Goal: Task Accomplishment & Management: Manage account settings

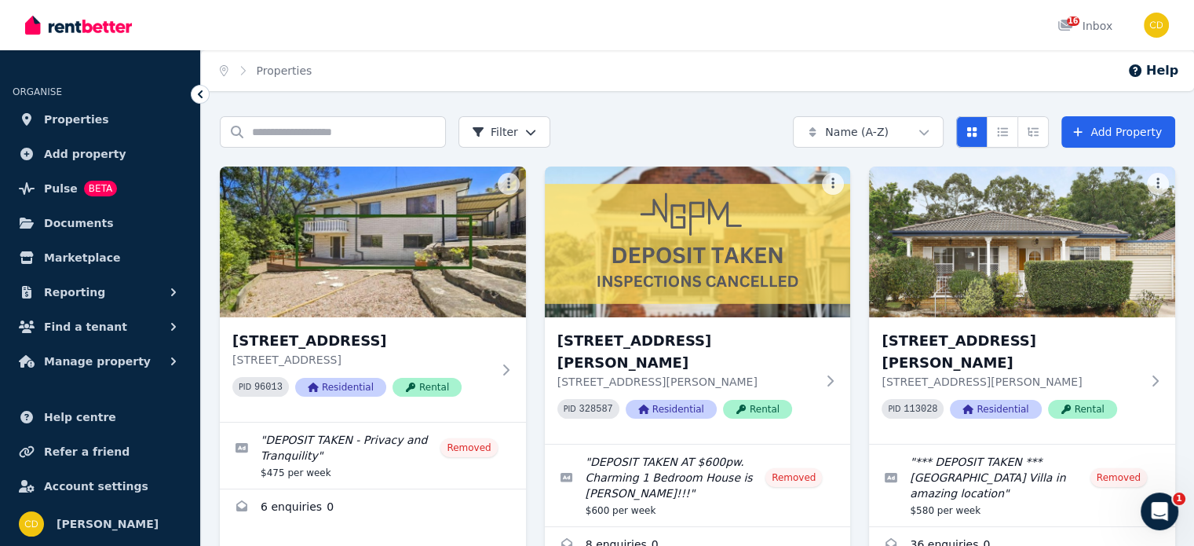
click at [770, 56] on div "Home Properties Help" at bounding box center [697, 70] width 993 height 41
click at [399, 135] on input "Search properties" at bounding box center [333, 131] width 226 height 31
type input "******"
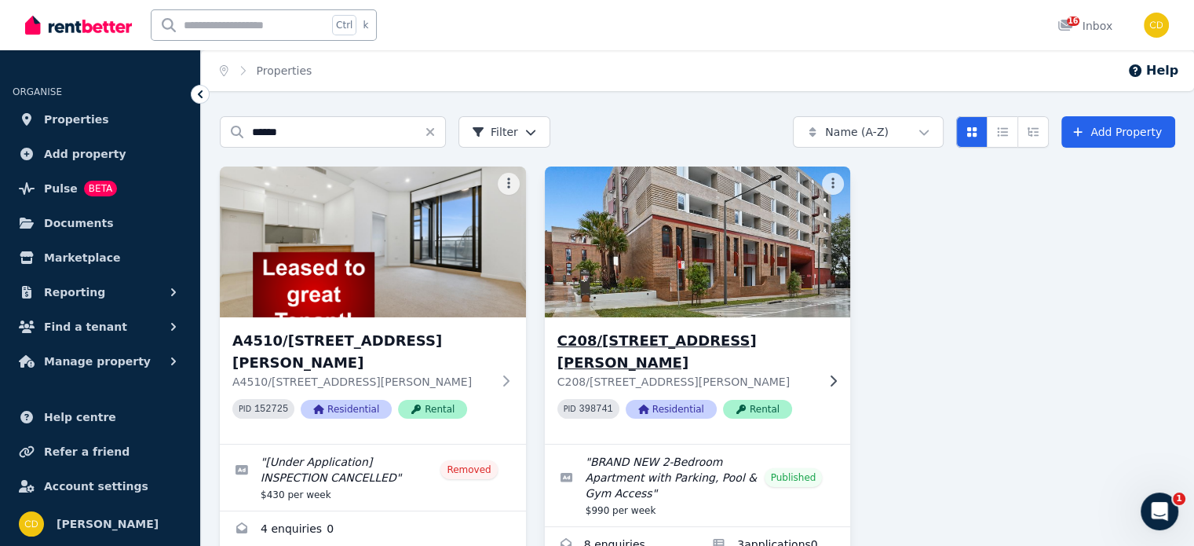
click at [673, 346] on h3 "C208/[STREET_ADDRESS][PERSON_NAME]" at bounding box center [687, 352] width 259 height 44
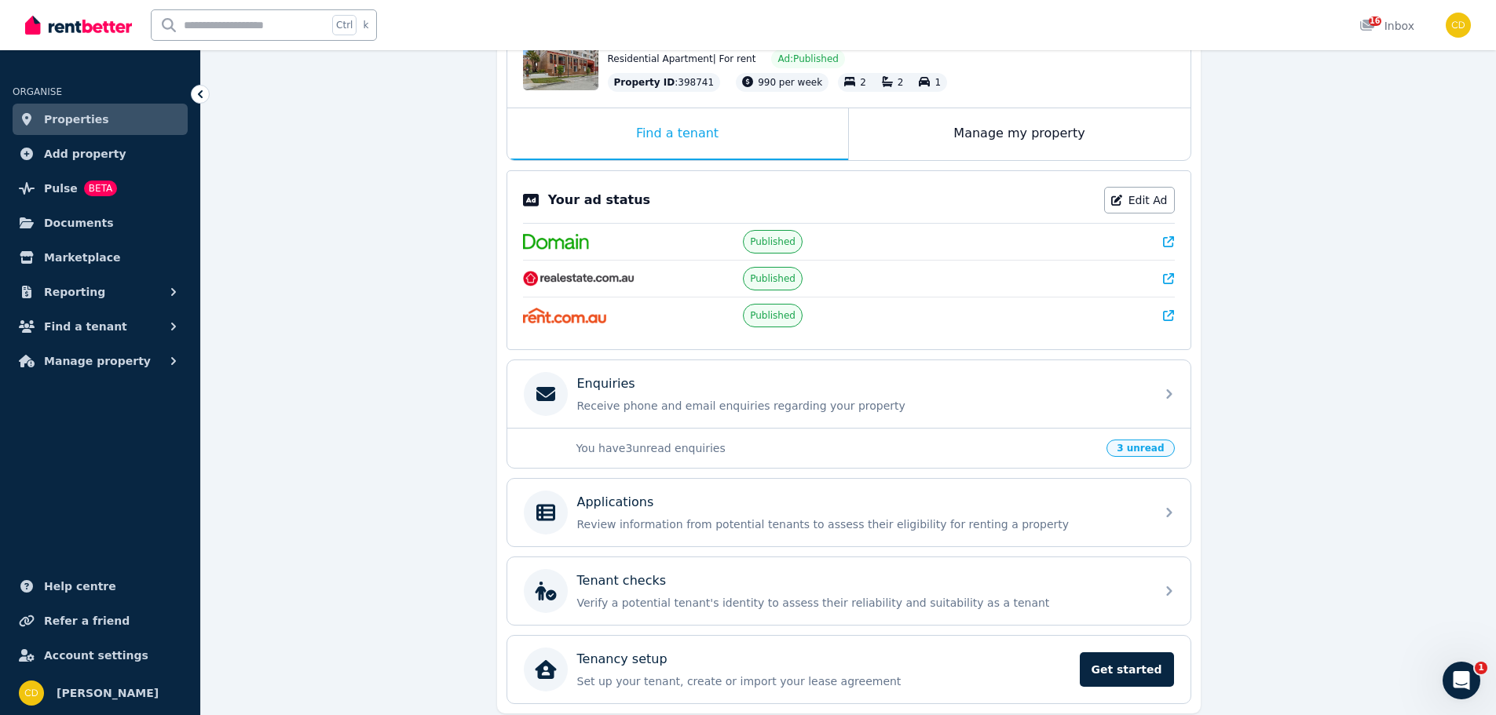
scroll to position [236, 0]
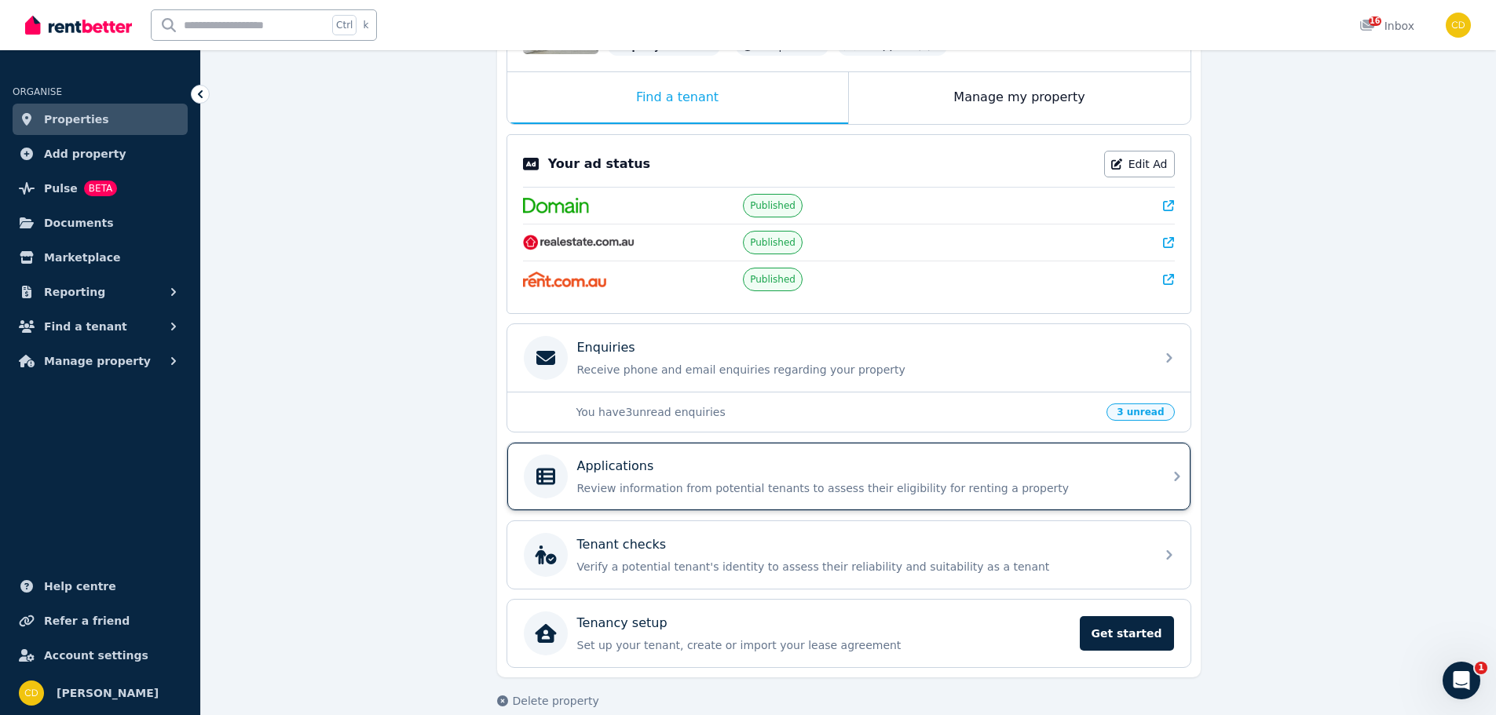
click at [723, 468] on div "Applications" at bounding box center [861, 466] width 569 height 19
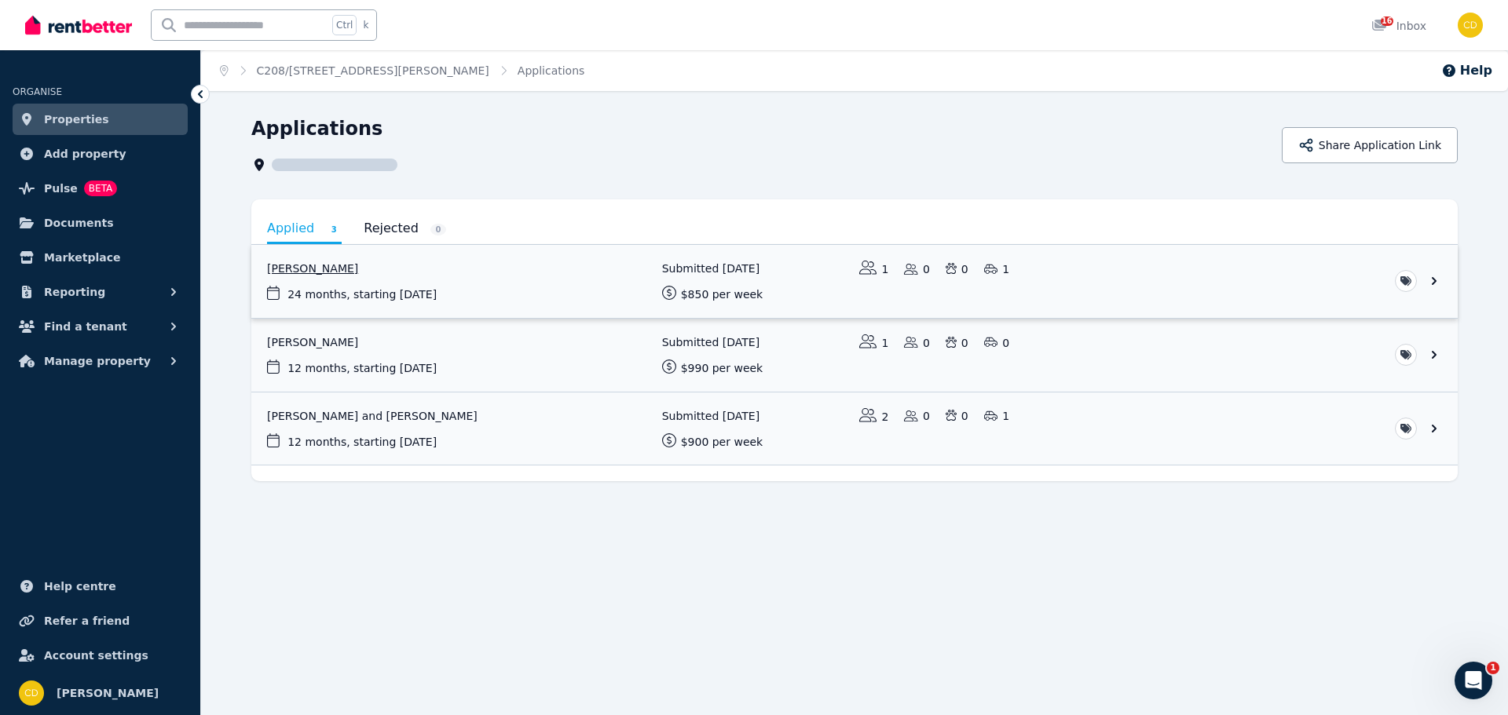
click at [454, 283] on link "View application: Yehia Hamed" at bounding box center [854, 281] width 1206 height 73
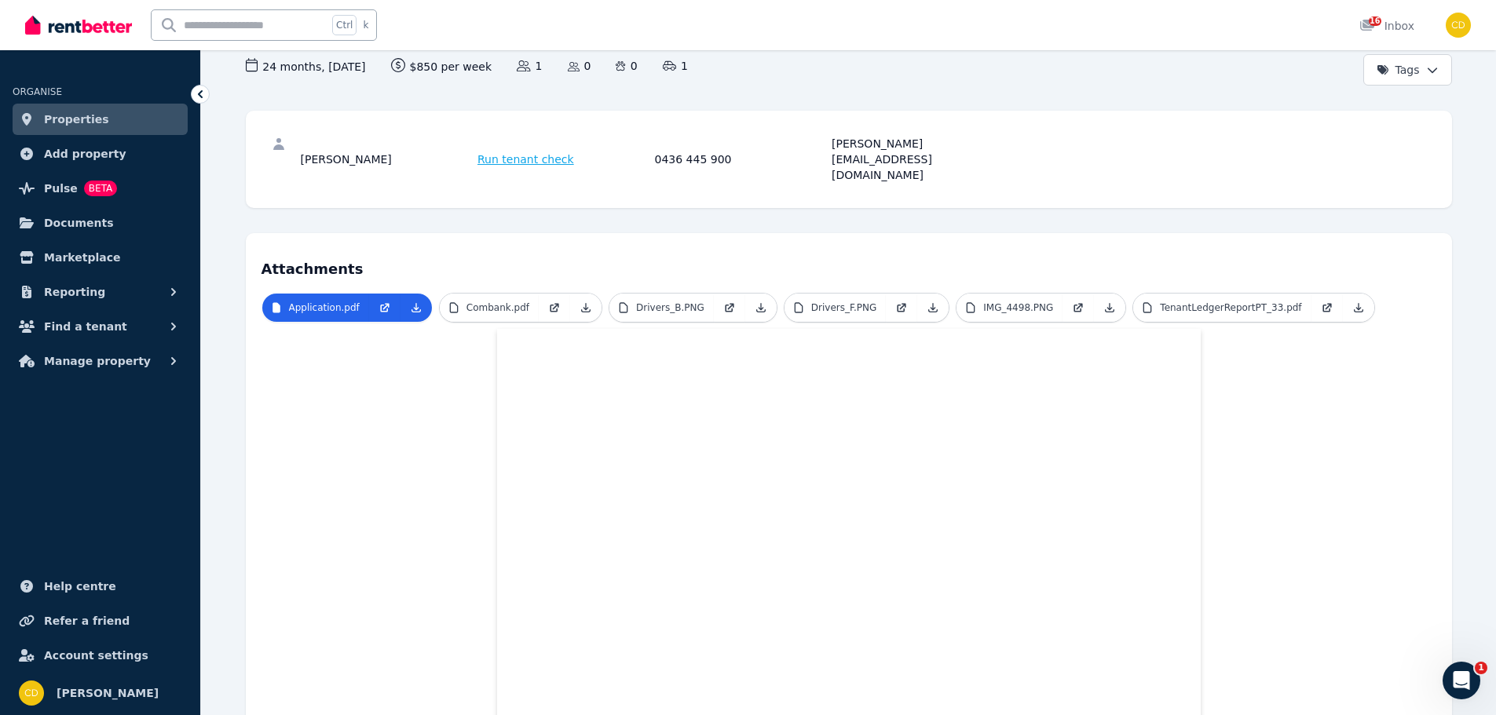
scroll to position [157, 0]
click at [505, 302] on p "Combank.pdf" at bounding box center [497, 308] width 63 height 13
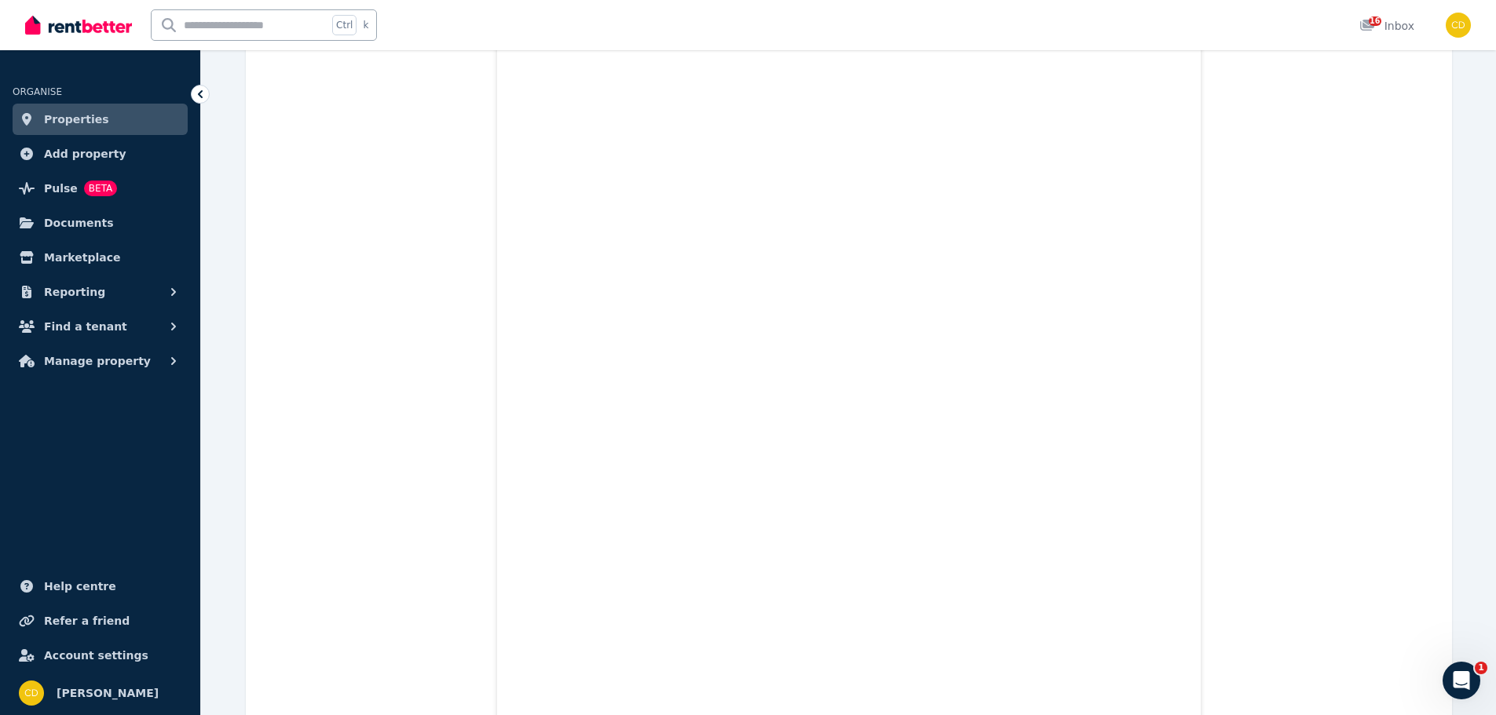
scroll to position [1806, 0]
click at [1205, 389] on div "Application.pdf Combank.pdf Drivers_B.PNG Drivers_F.PNG IMG_4498.PNG TenantLedg…" at bounding box center [849, 196] width 1175 height 3103
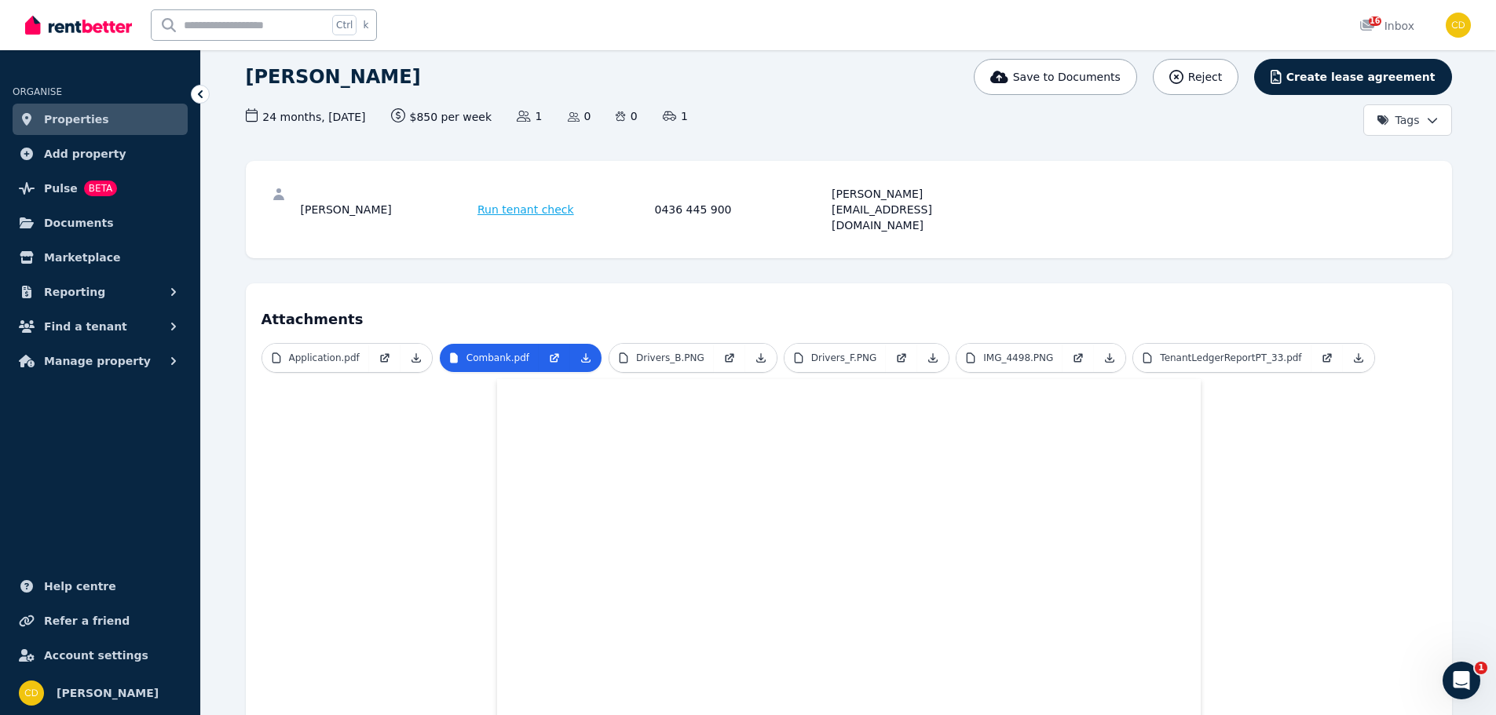
scroll to position [0, 0]
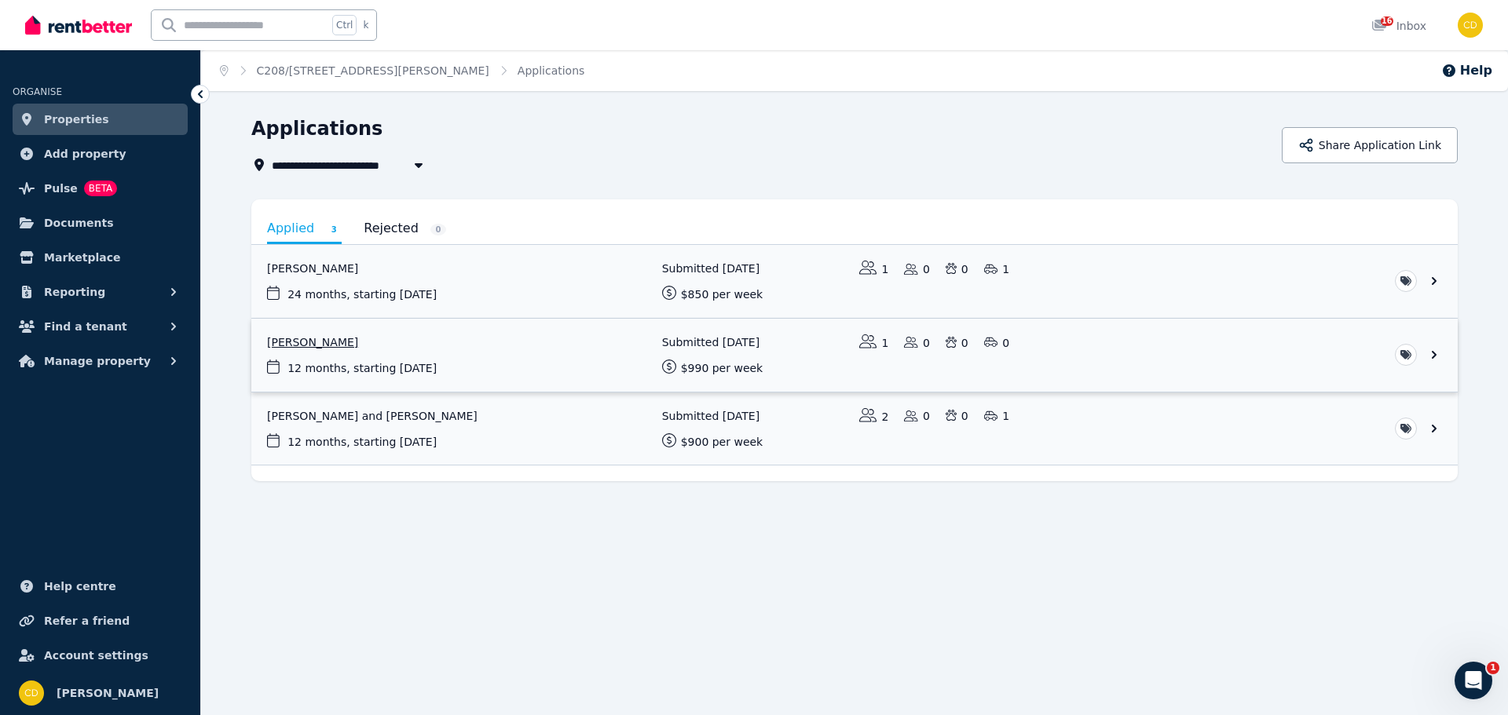
click at [599, 345] on link "View application: Xinru Li" at bounding box center [854, 355] width 1206 height 73
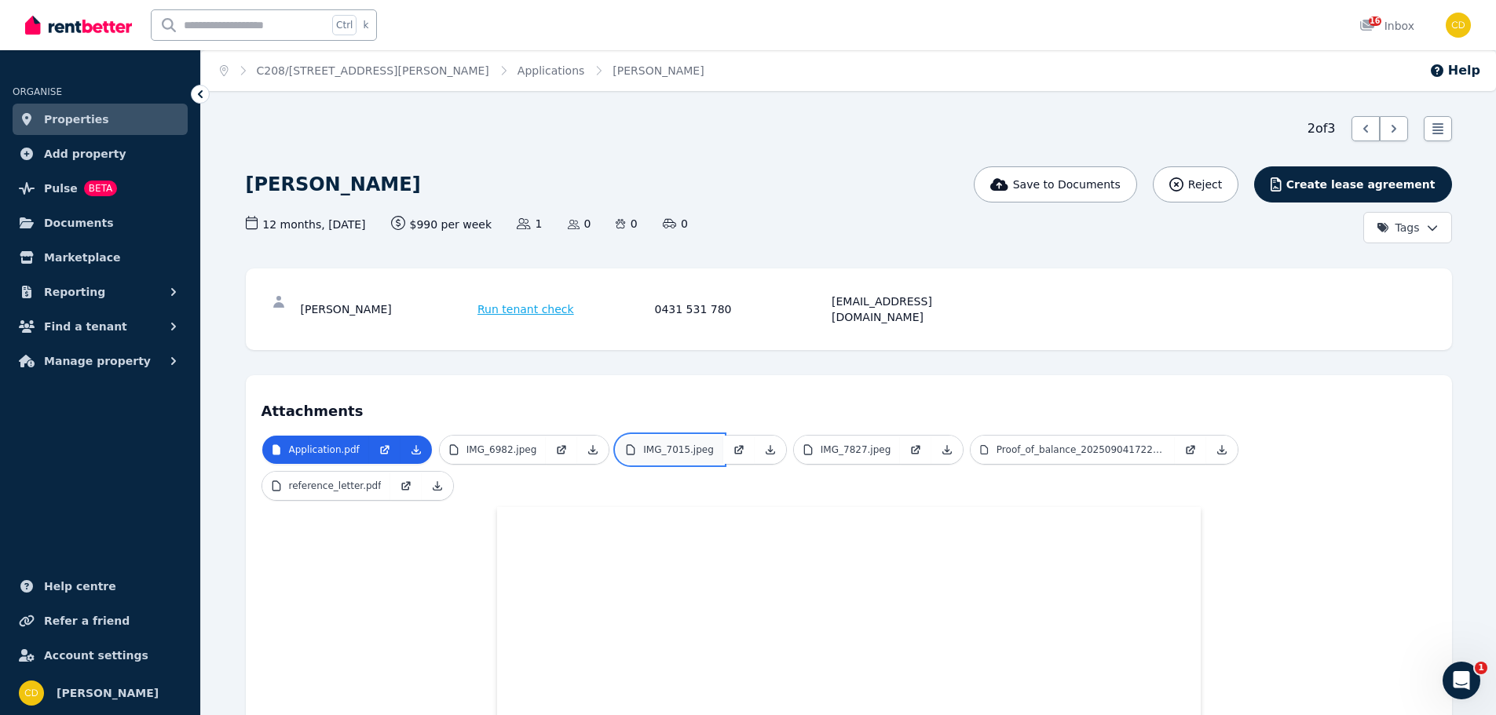
click at [646, 436] on link "IMG_7015.jpeg" at bounding box center [669, 450] width 107 height 28
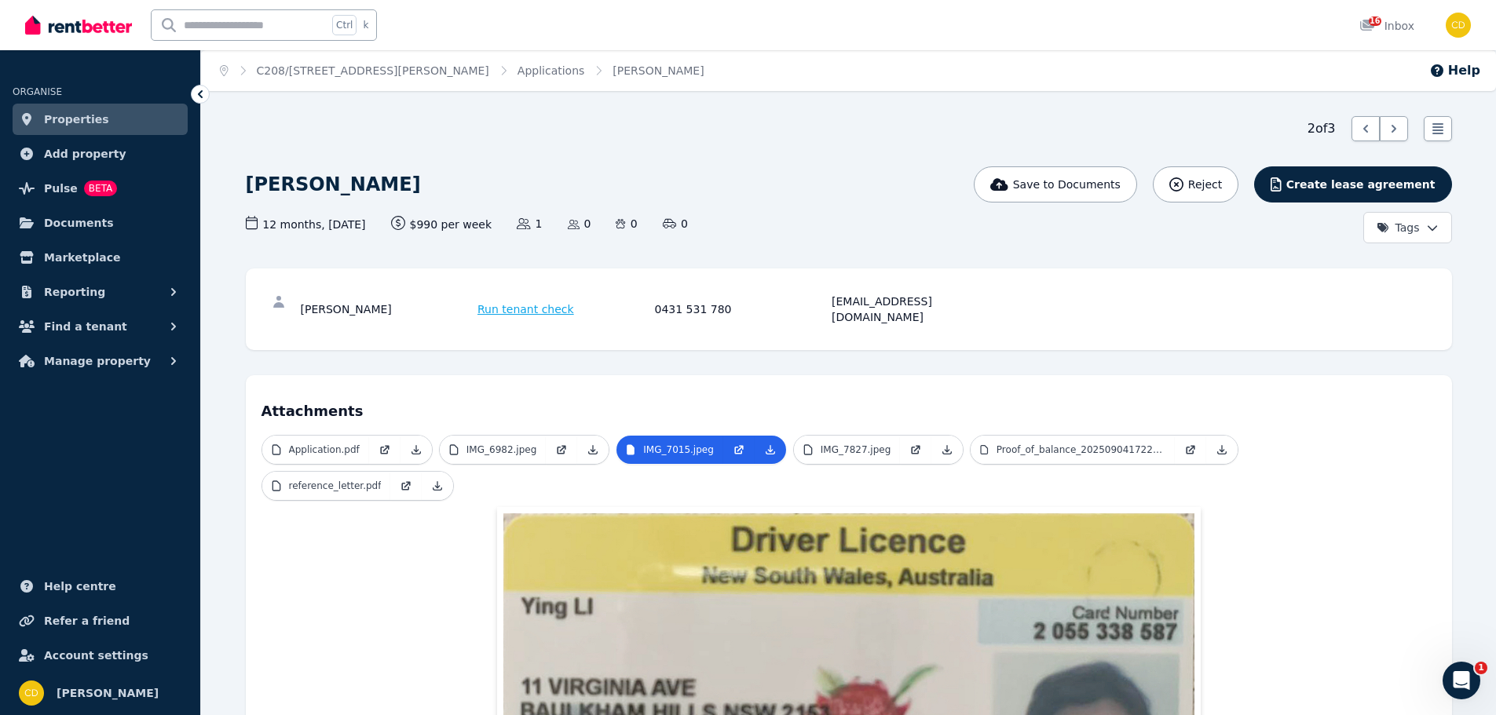
click at [670, 391] on h4 "Attachments" at bounding box center [849, 406] width 1175 height 31
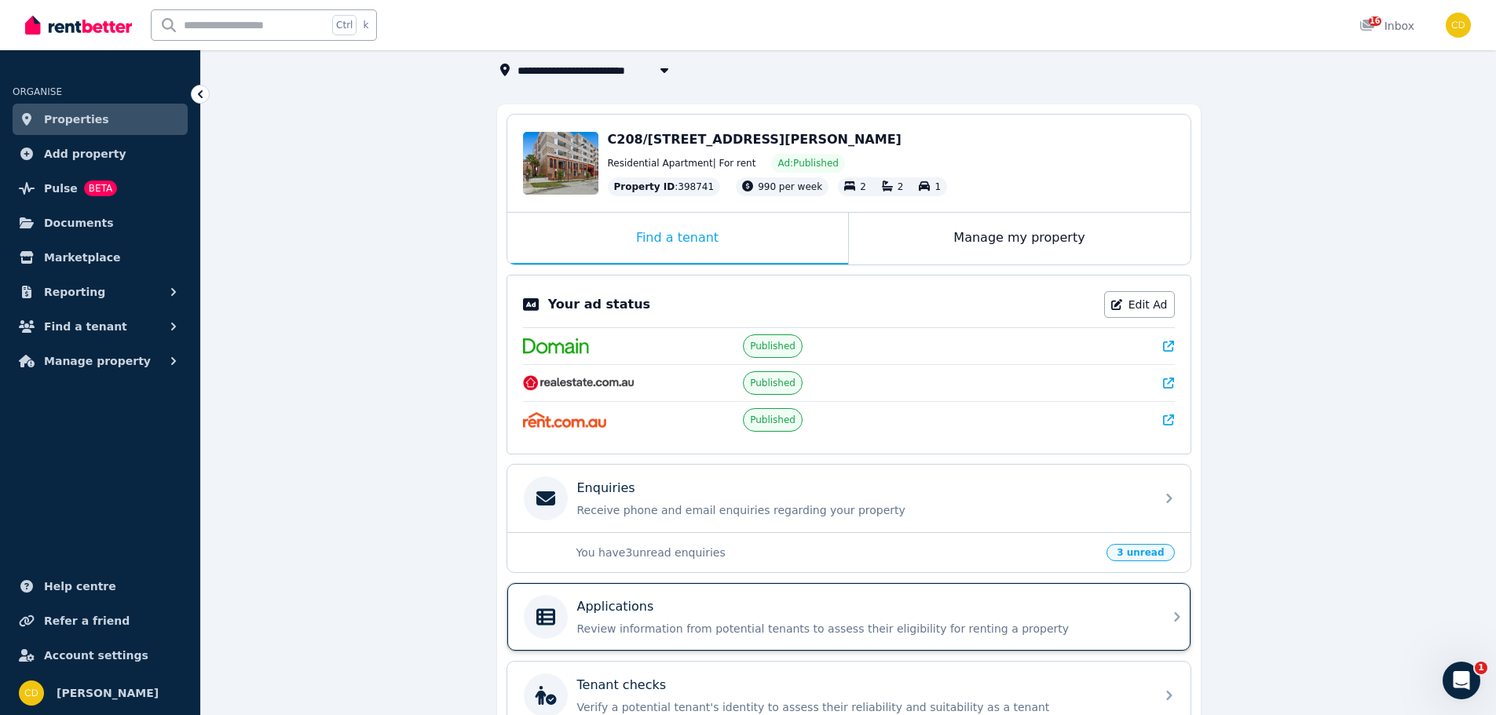
scroll to position [236, 0]
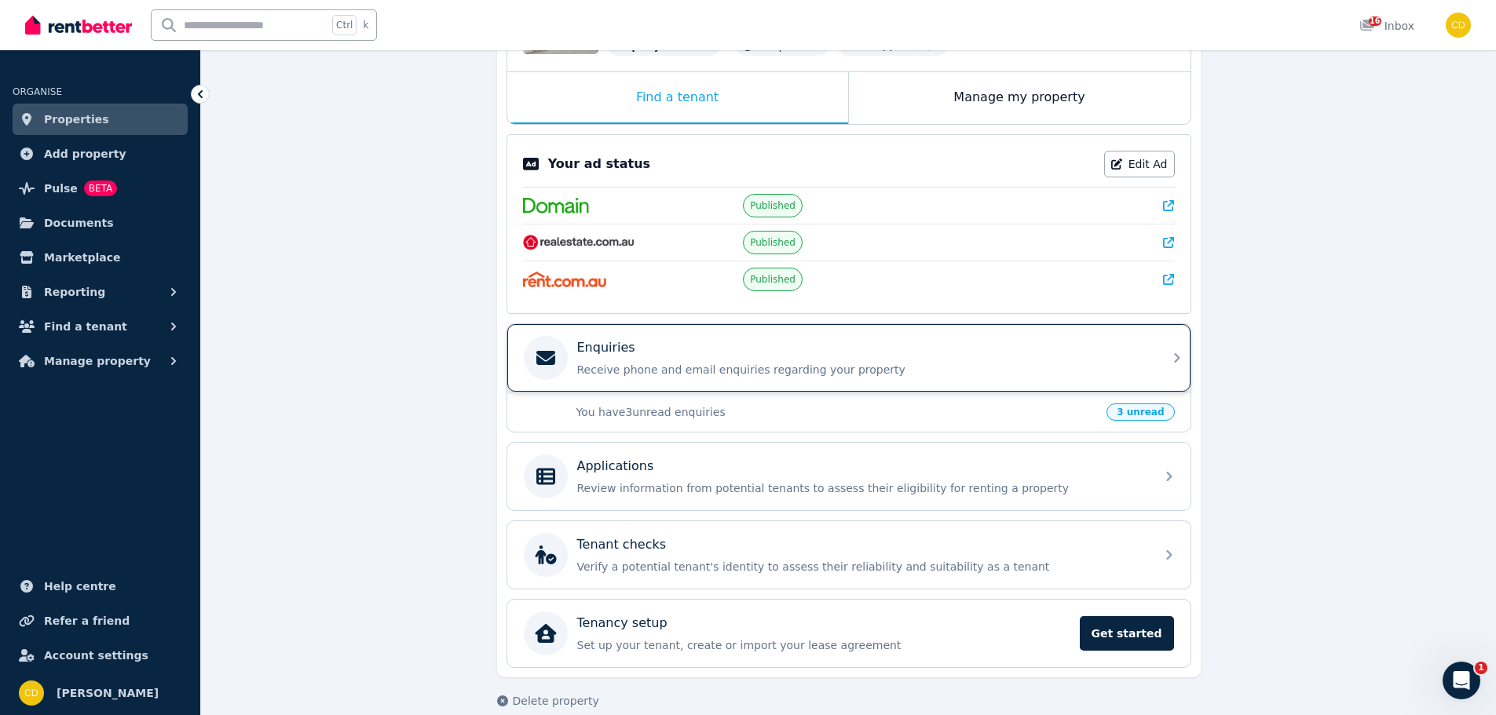
click at [784, 375] on p "Receive phone and email enquiries regarding your property" at bounding box center [861, 370] width 569 height 16
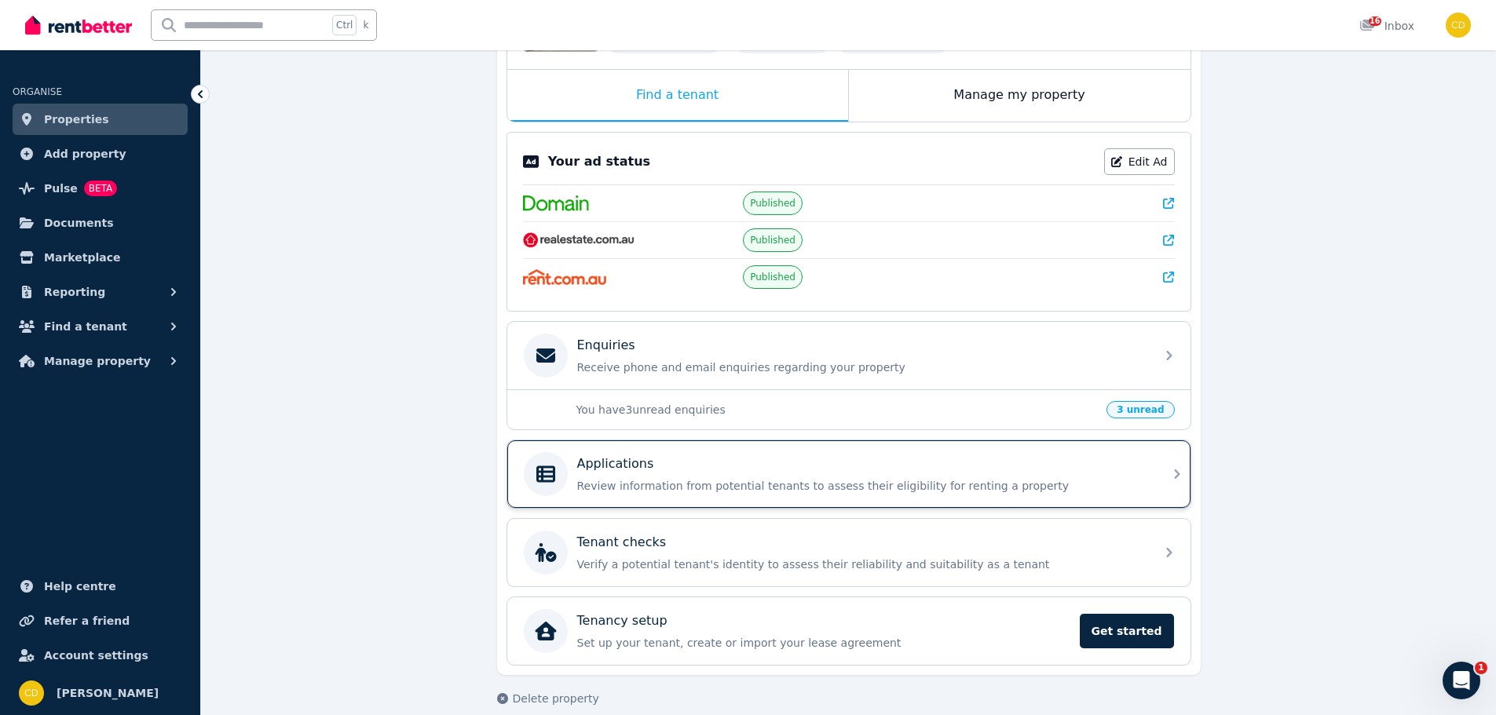
scroll to position [236, 0]
click at [786, 468] on div "Applications" at bounding box center [861, 463] width 569 height 19
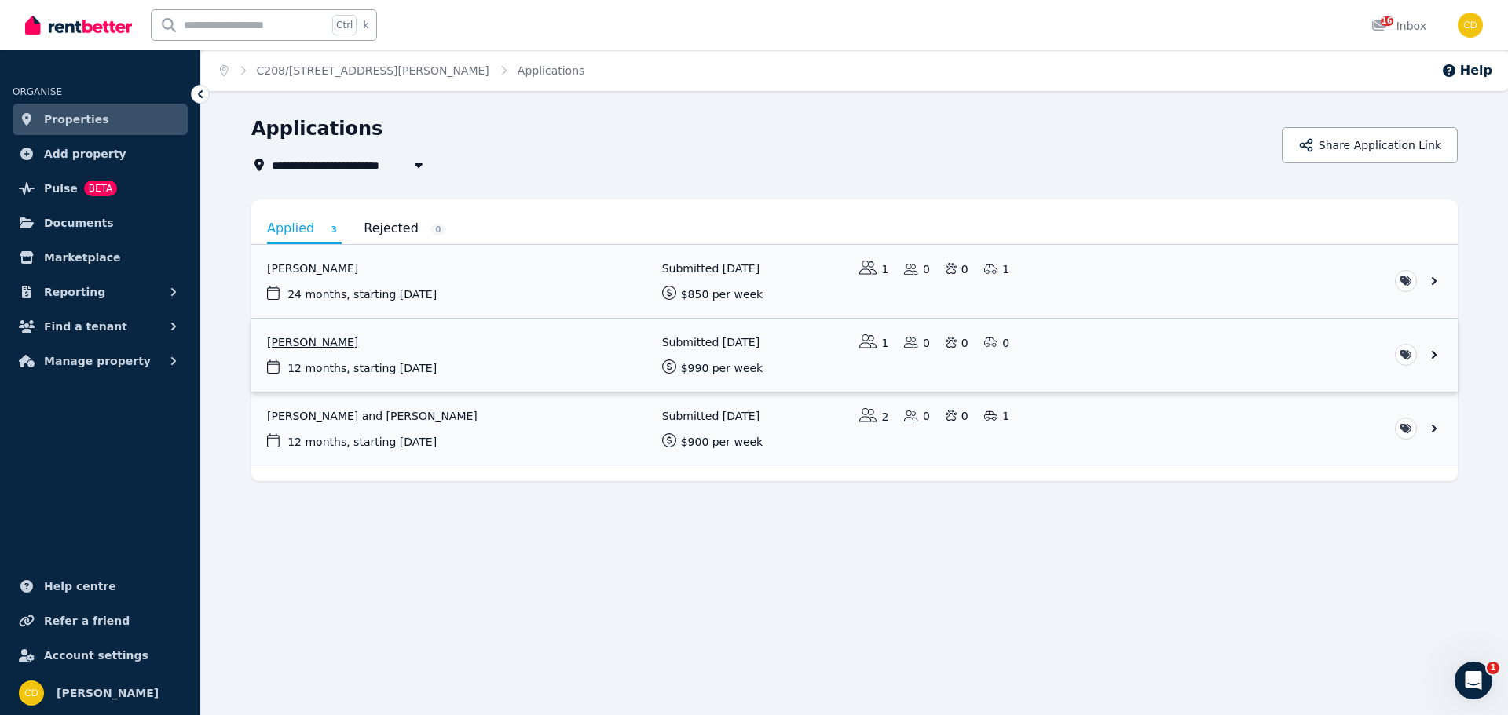
click at [507, 349] on link "View application: Xinru Li" at bounding box center [854, 355] width 1206 height 73
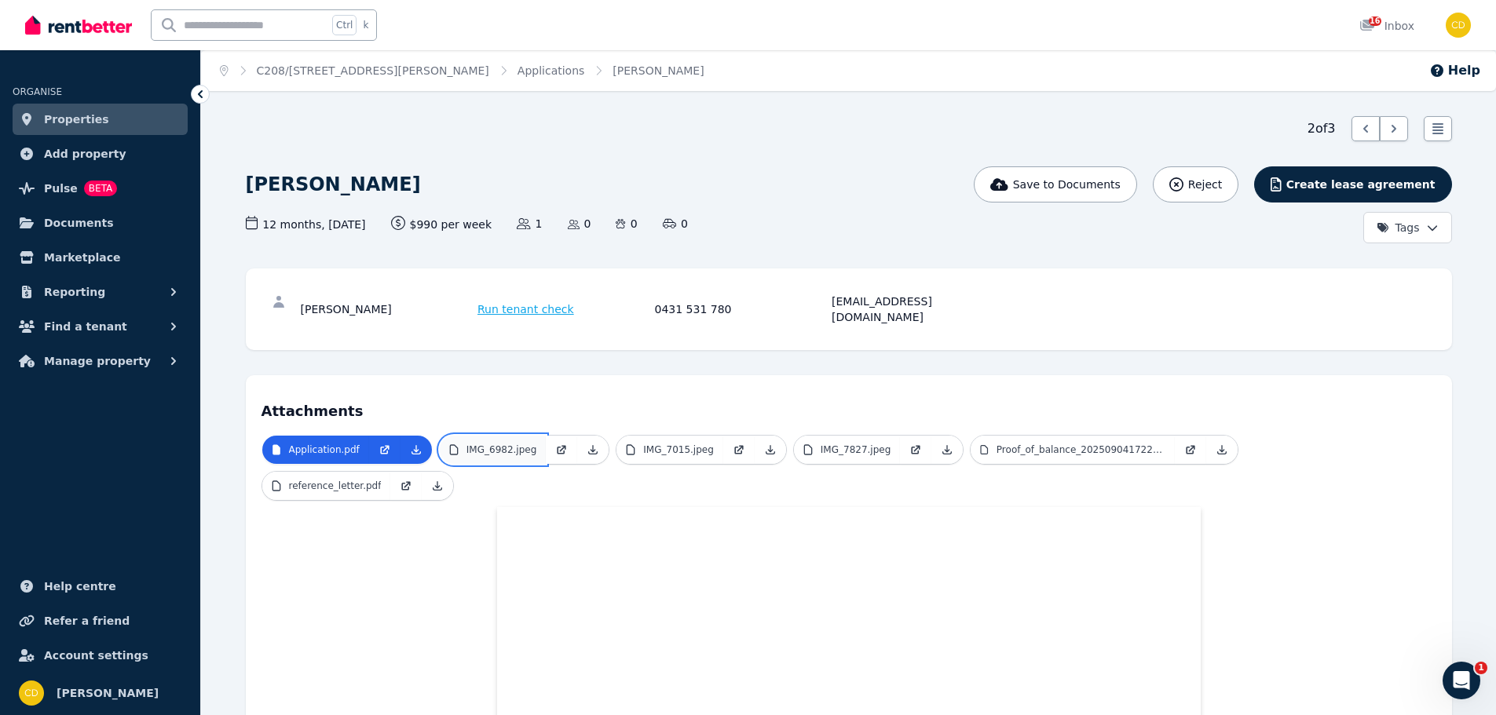
click at [482, 436] on link "IMG_6982.jpeg" at bounding box center [493, 450] width 107 height 28
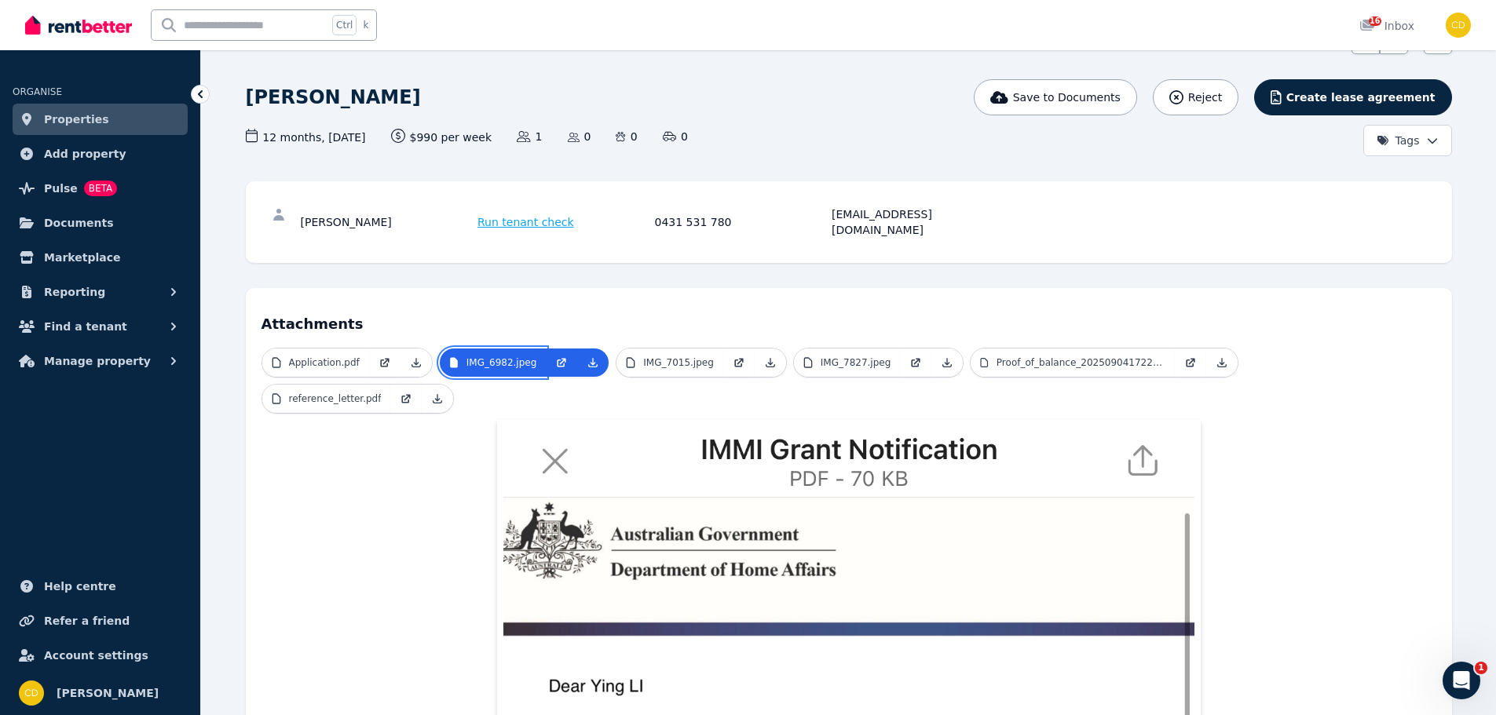
scroll to position [236, 0]
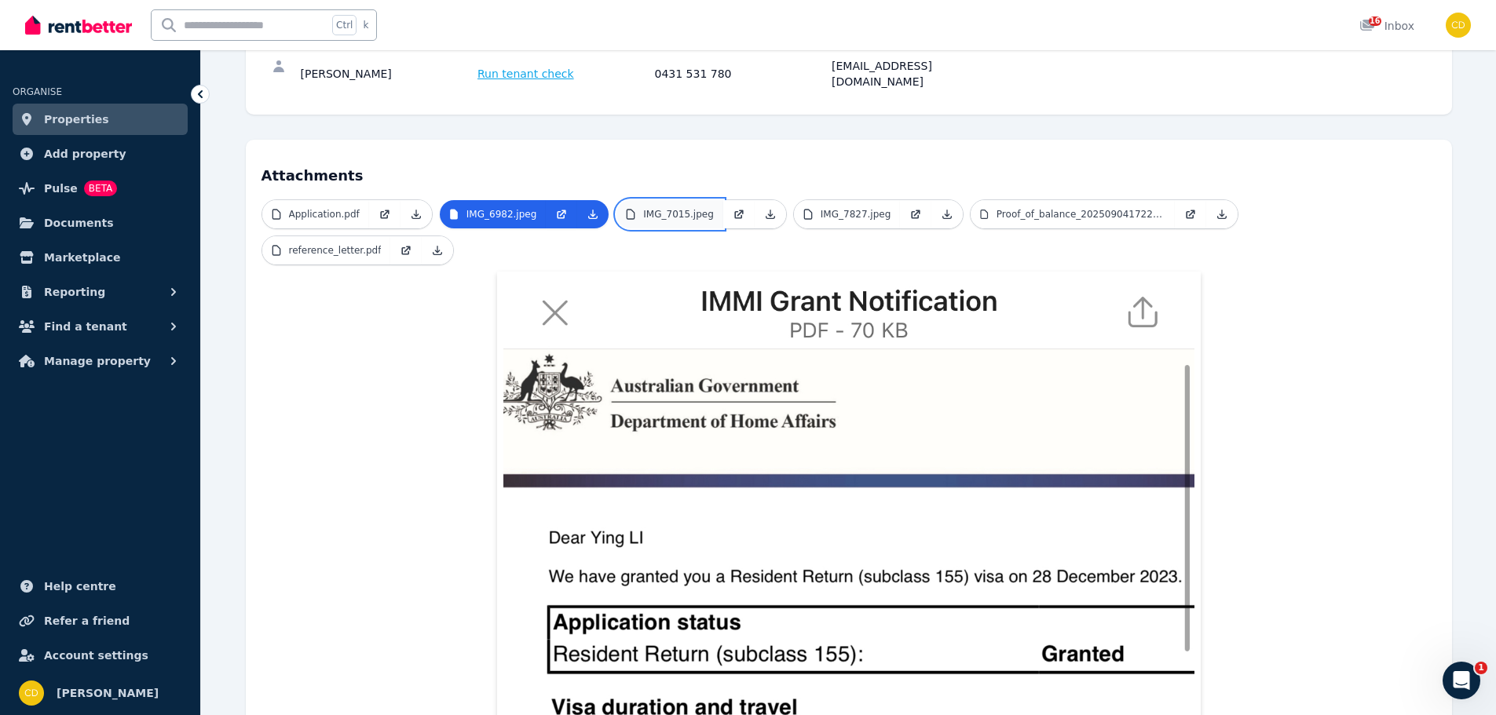
click at [649, 200] on link "IMG_7015.jpeg" at bounding box center [669, 214] width 107 height 28
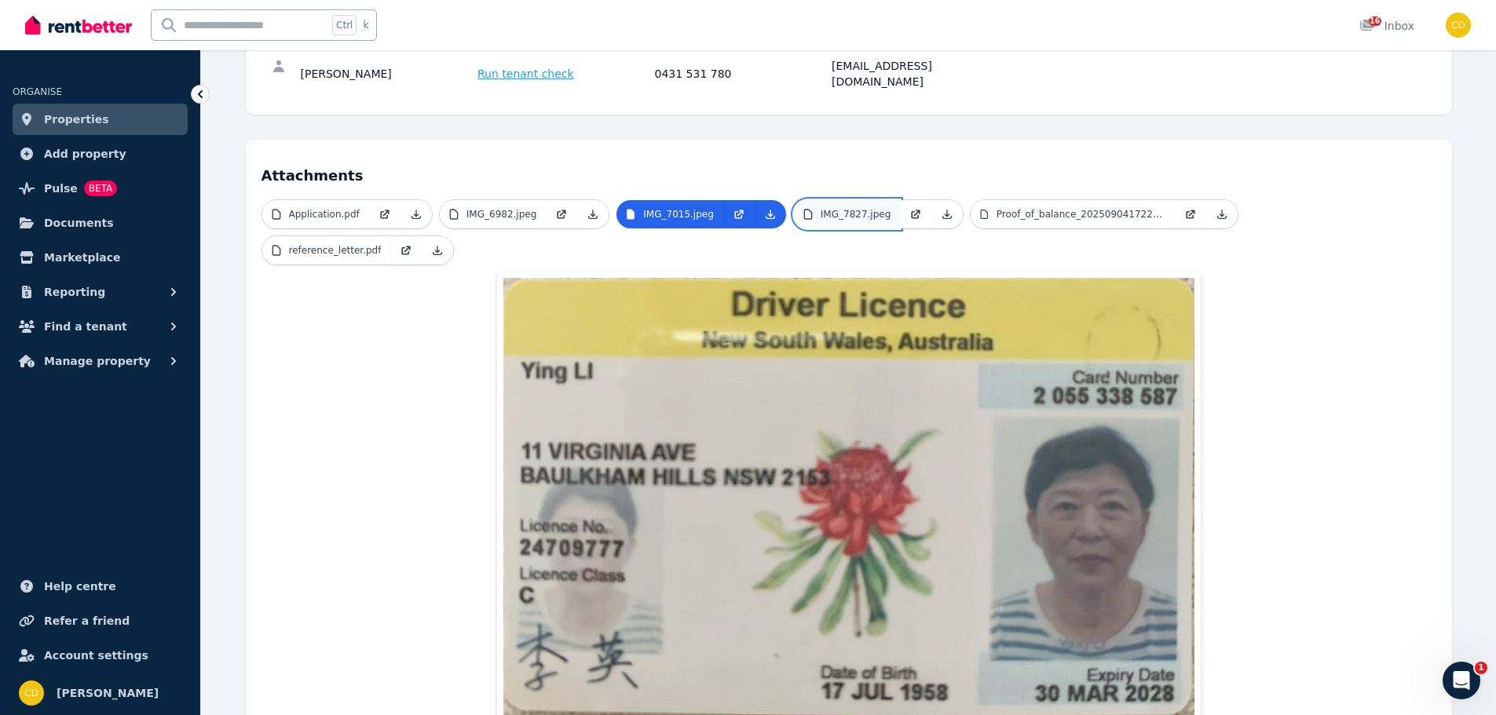
click at [856, 211] on link "IMG_7827.jpeg" at bounding box center [847, 214] width 107 height 28
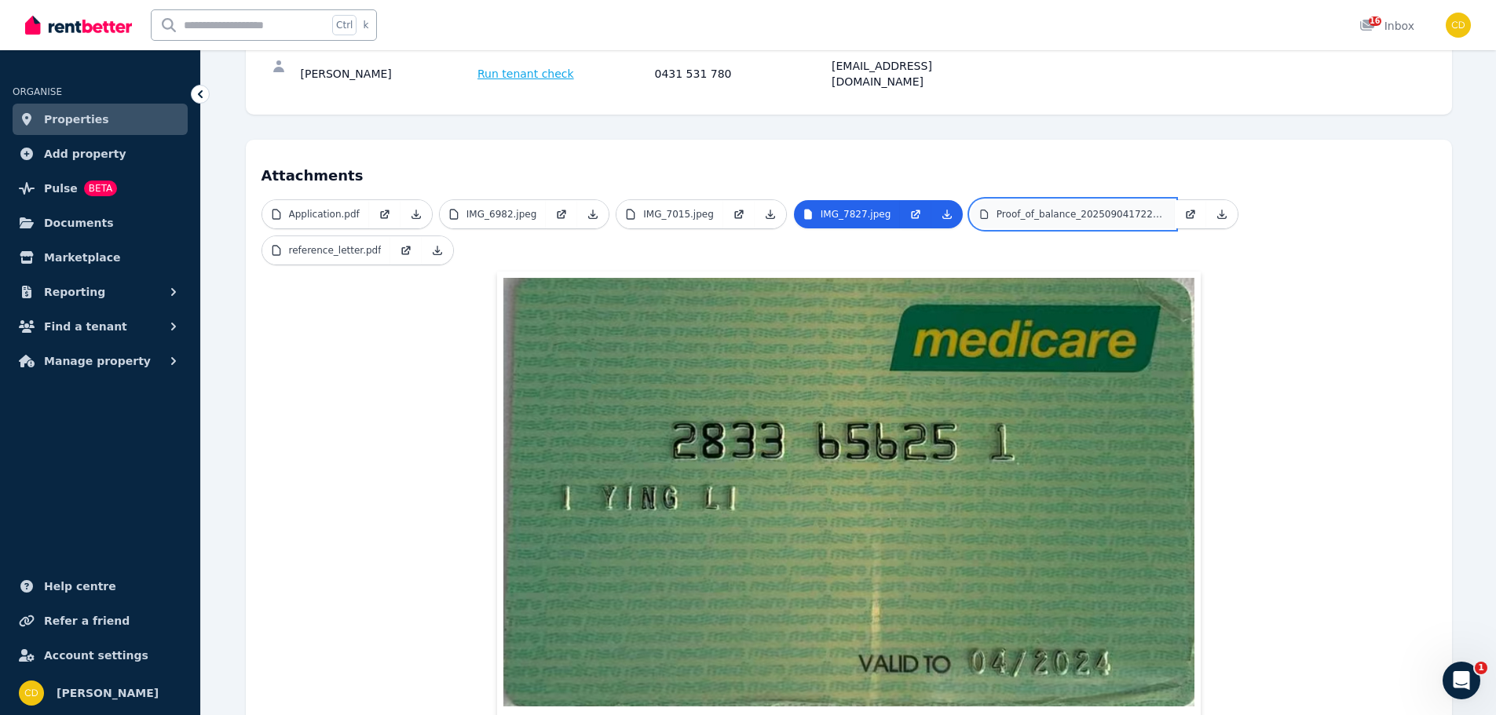
click at [980, 206] on link "Proof_of_balance_20250904172227.pdf" at bounding box center [1073, 214] width 204 height 28
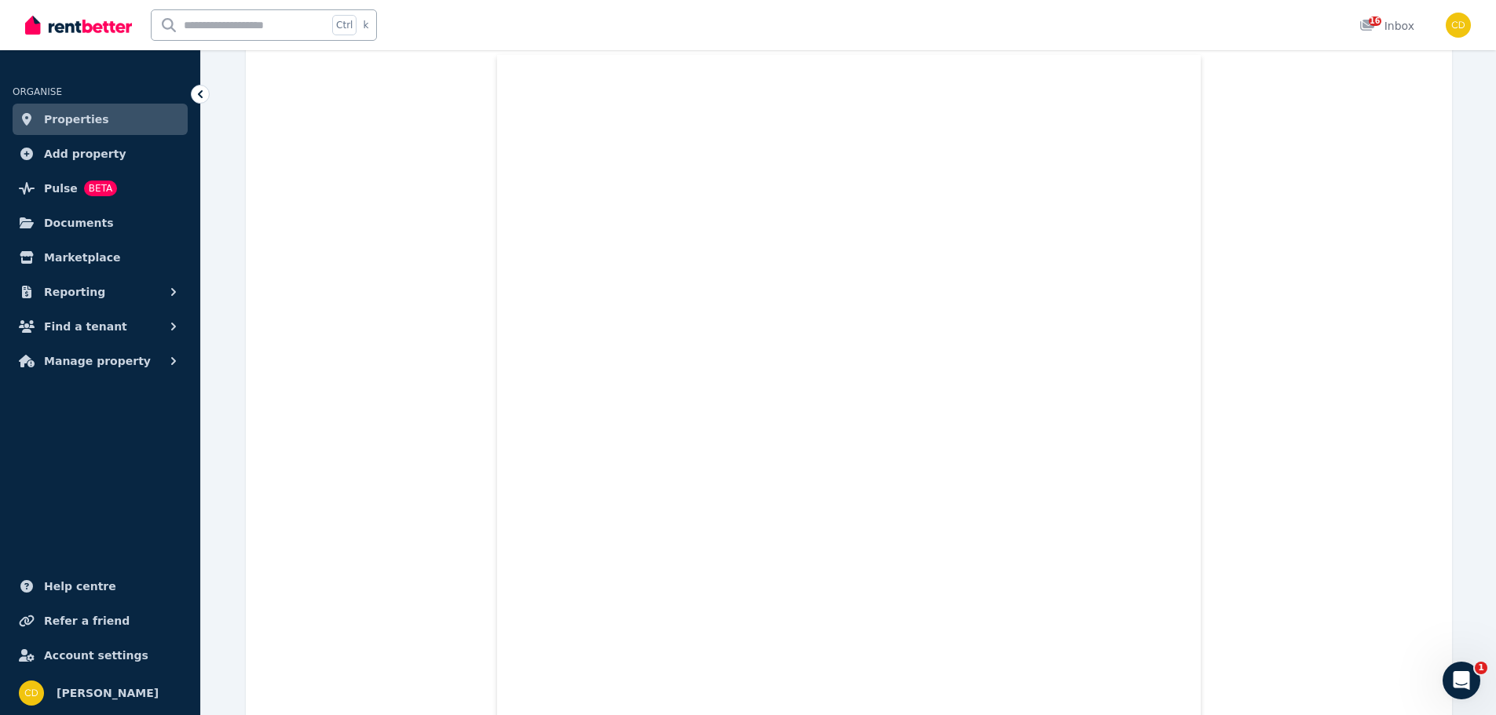
scroll to position [466, 0]
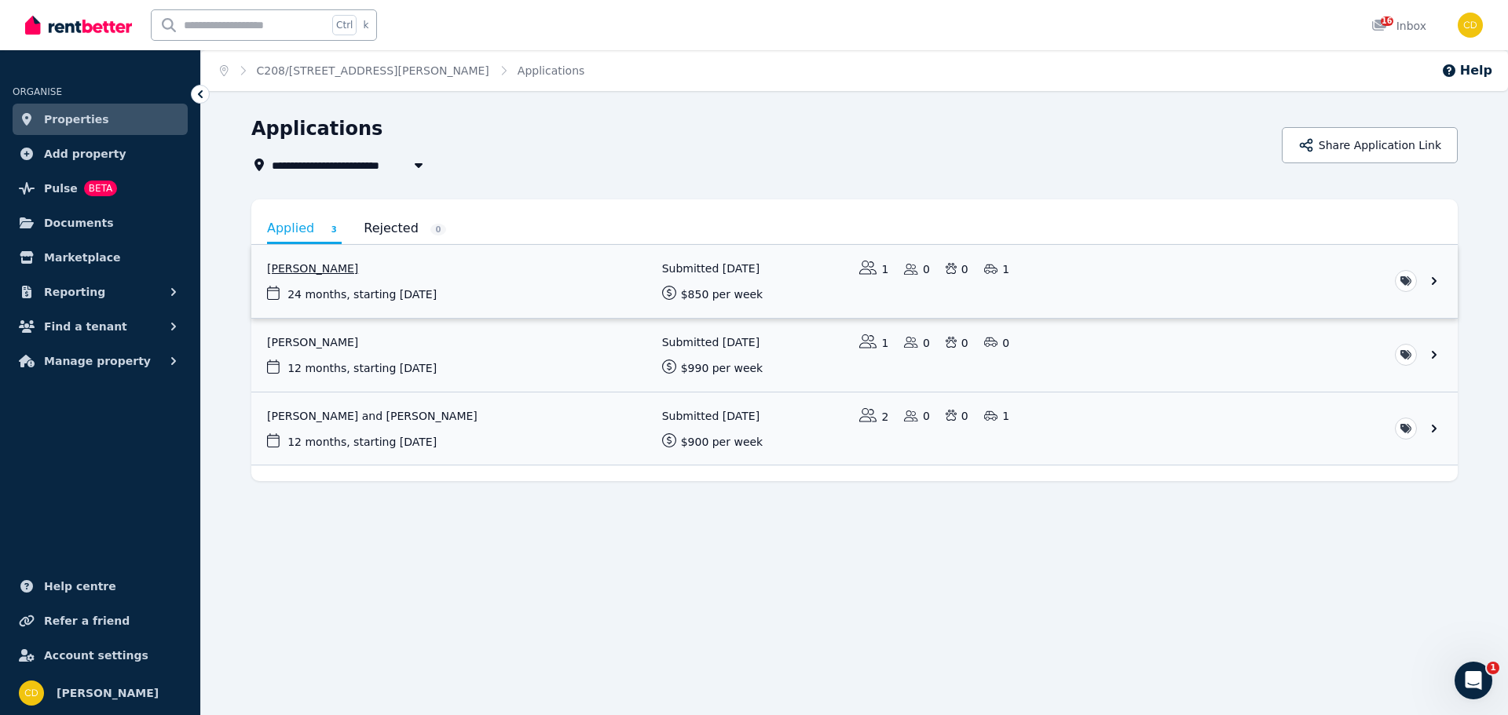
click at [476, 276] on link "View application: Yehia Hamed" at bounding box center [854, 281] width 1206 height 73
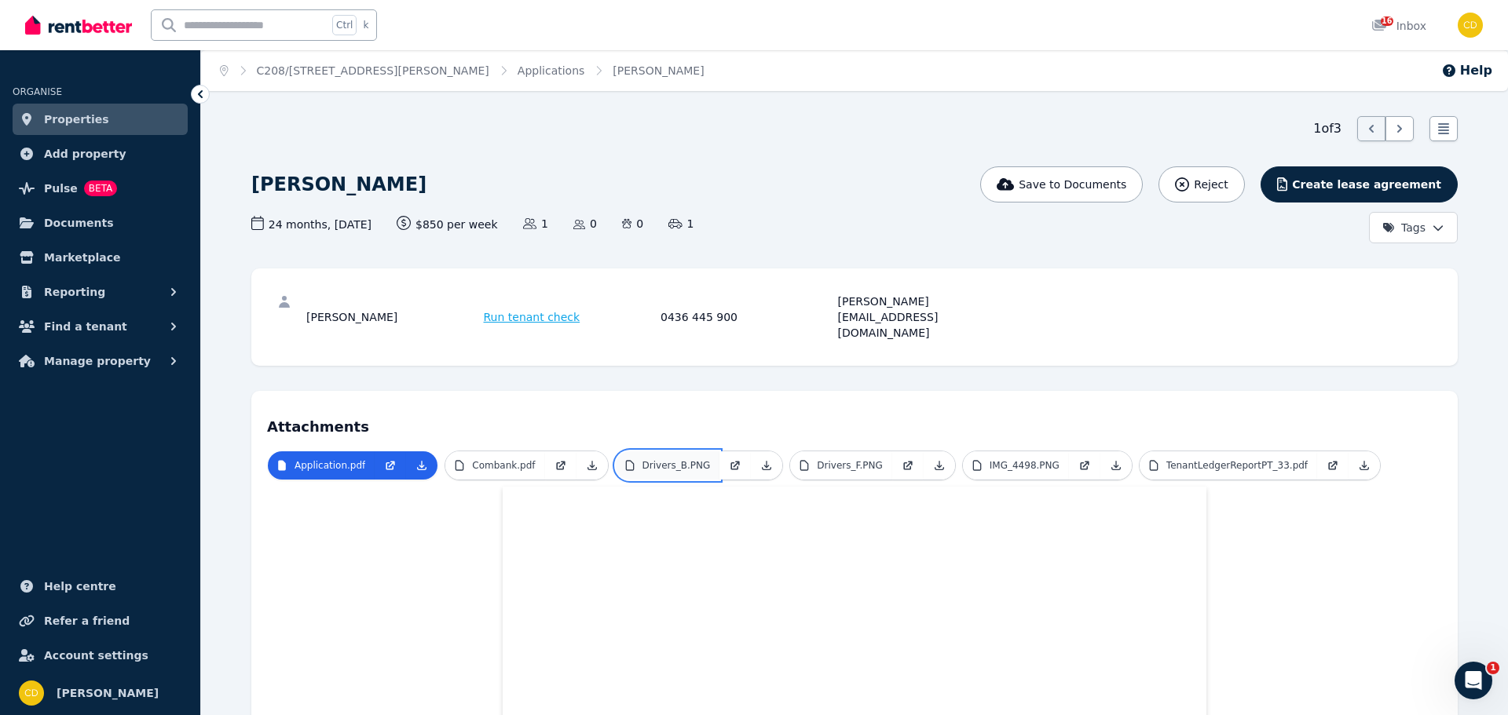
click at [672, 459] on p "Drivers_B.PNG" at bounding box center [676, 465] width 68 height 13
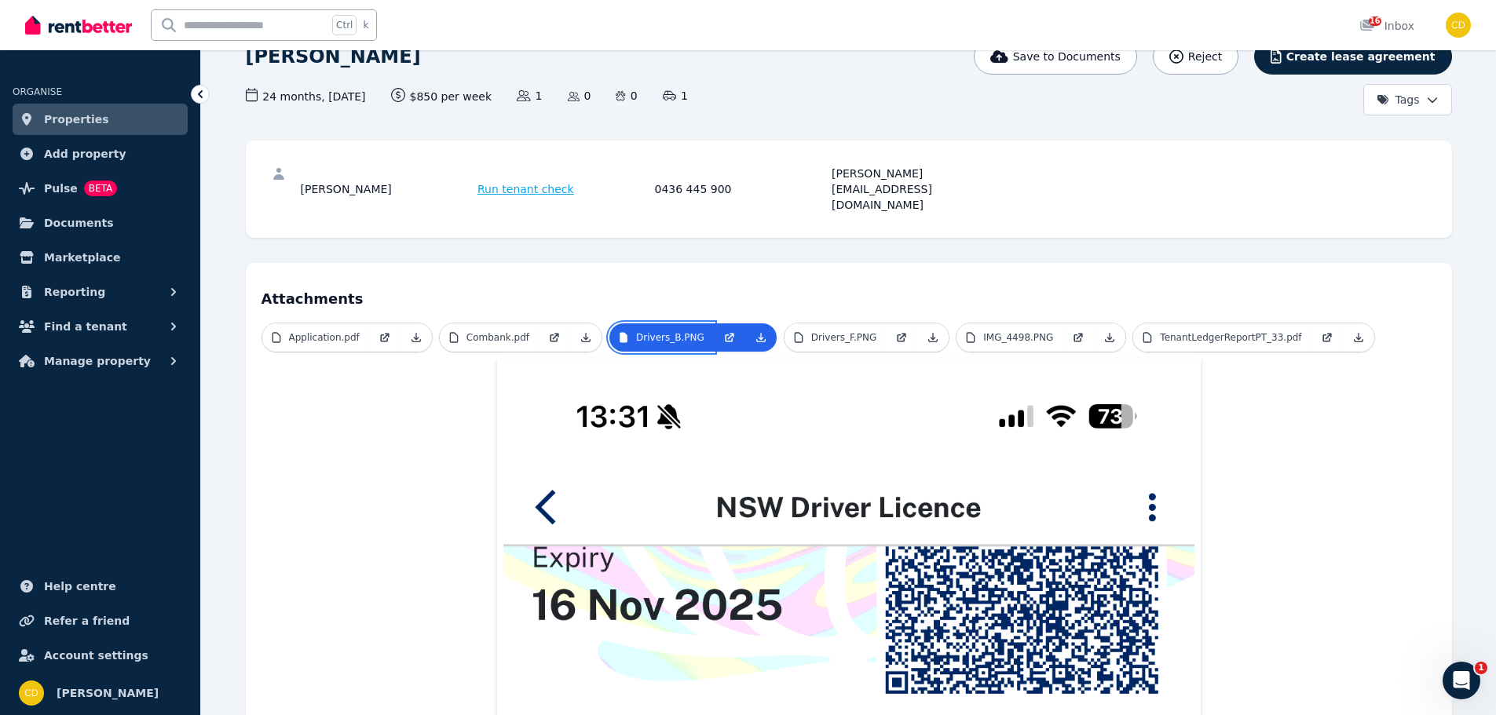
scroll to position [157, 0]
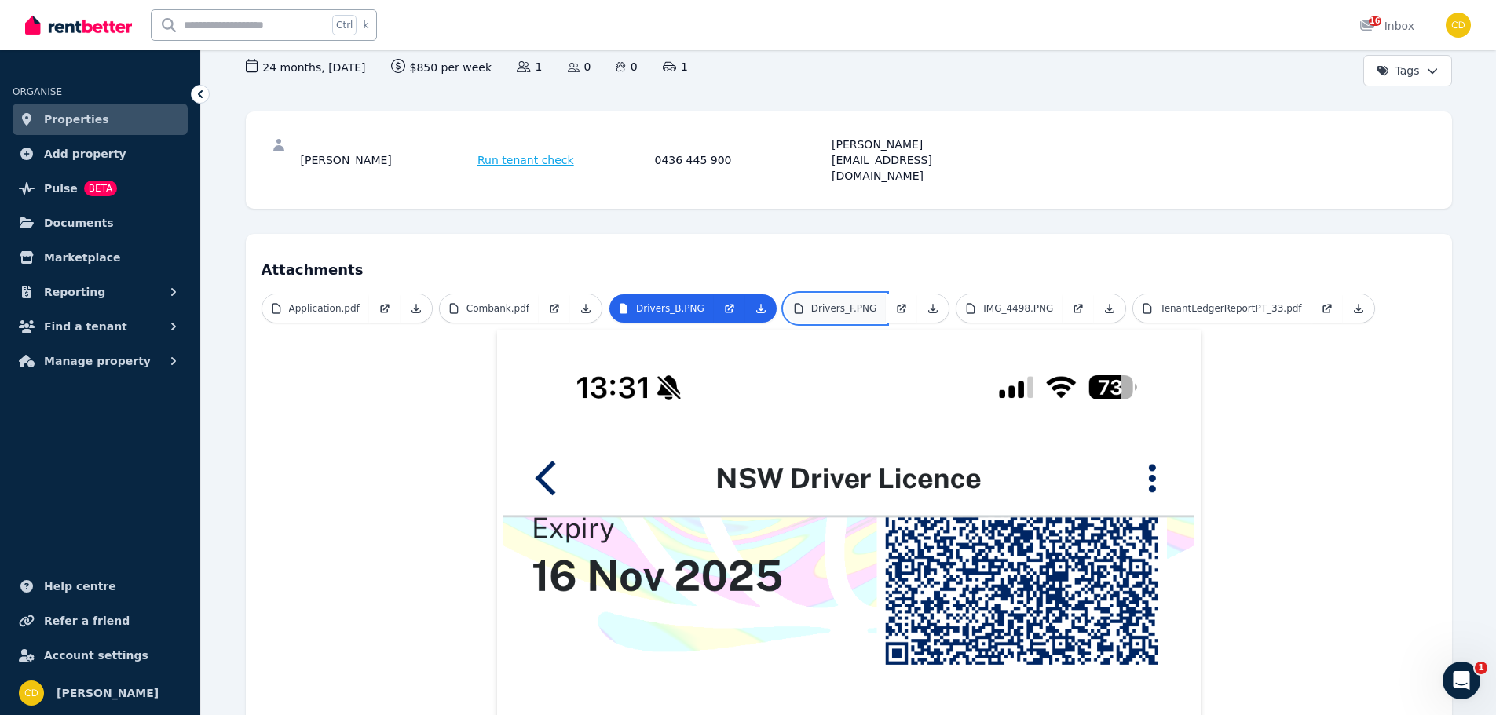
click at [792, 295] on link "Drivers_F.PNG" at bounding box center [835, 309] width 101 height 28
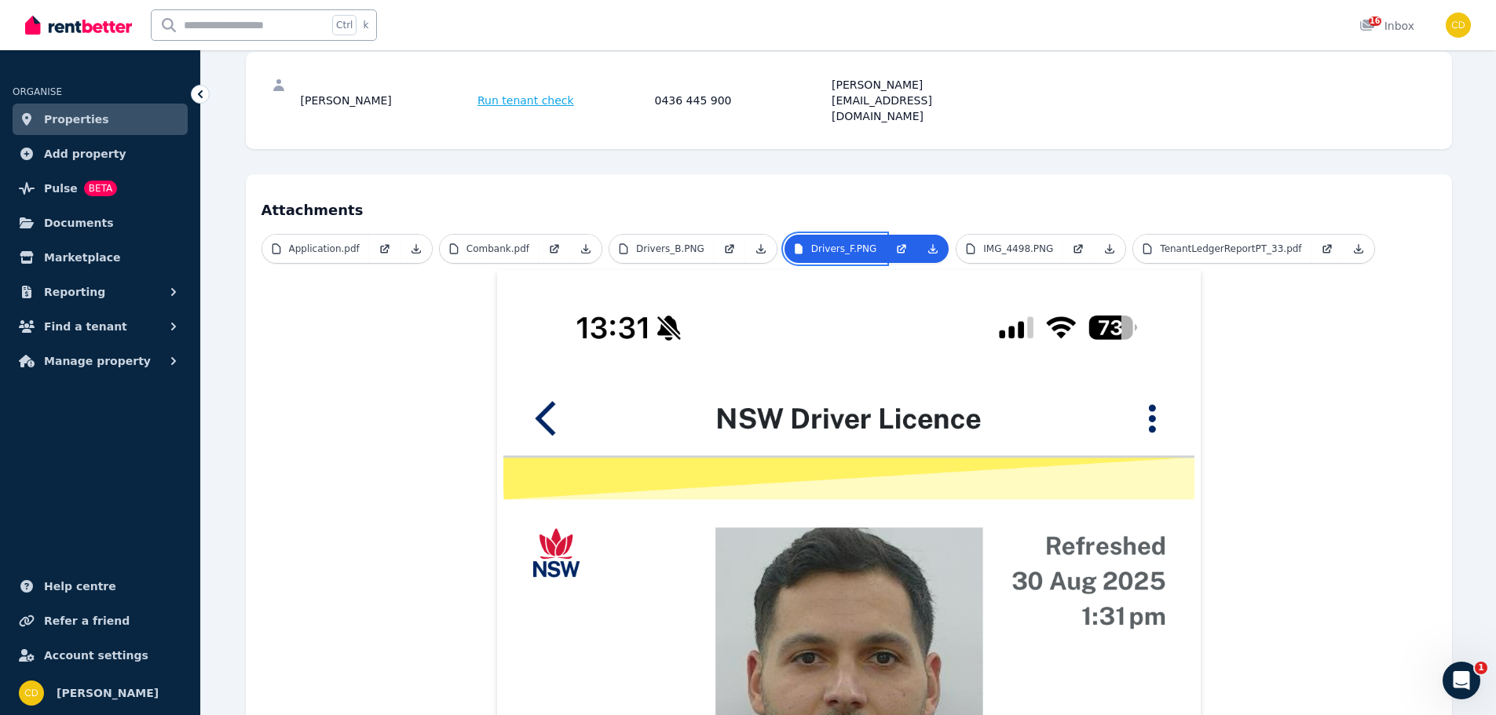
scroll to position [79, 0]
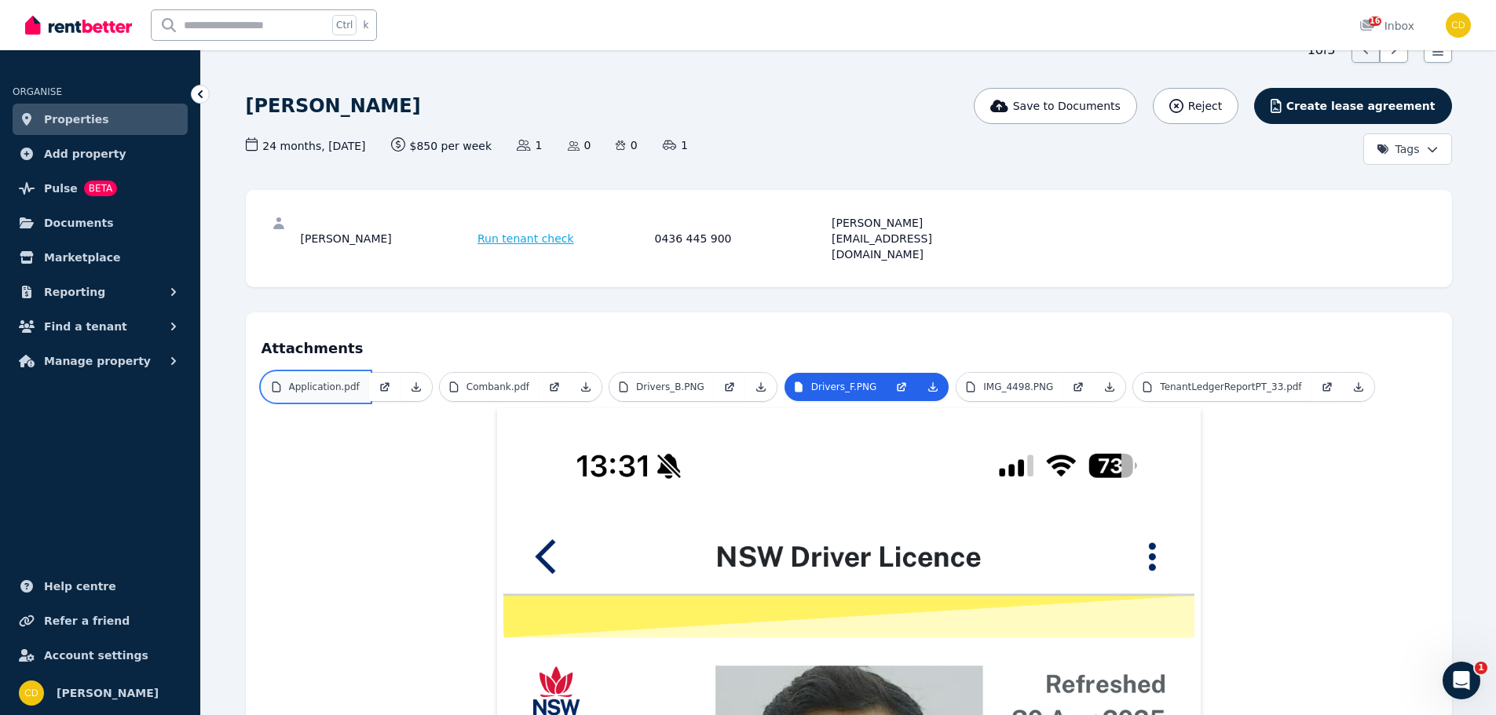
click at [321, 373] on link "Application.pdf" at bounding box center [315, 387] width 107 height 28
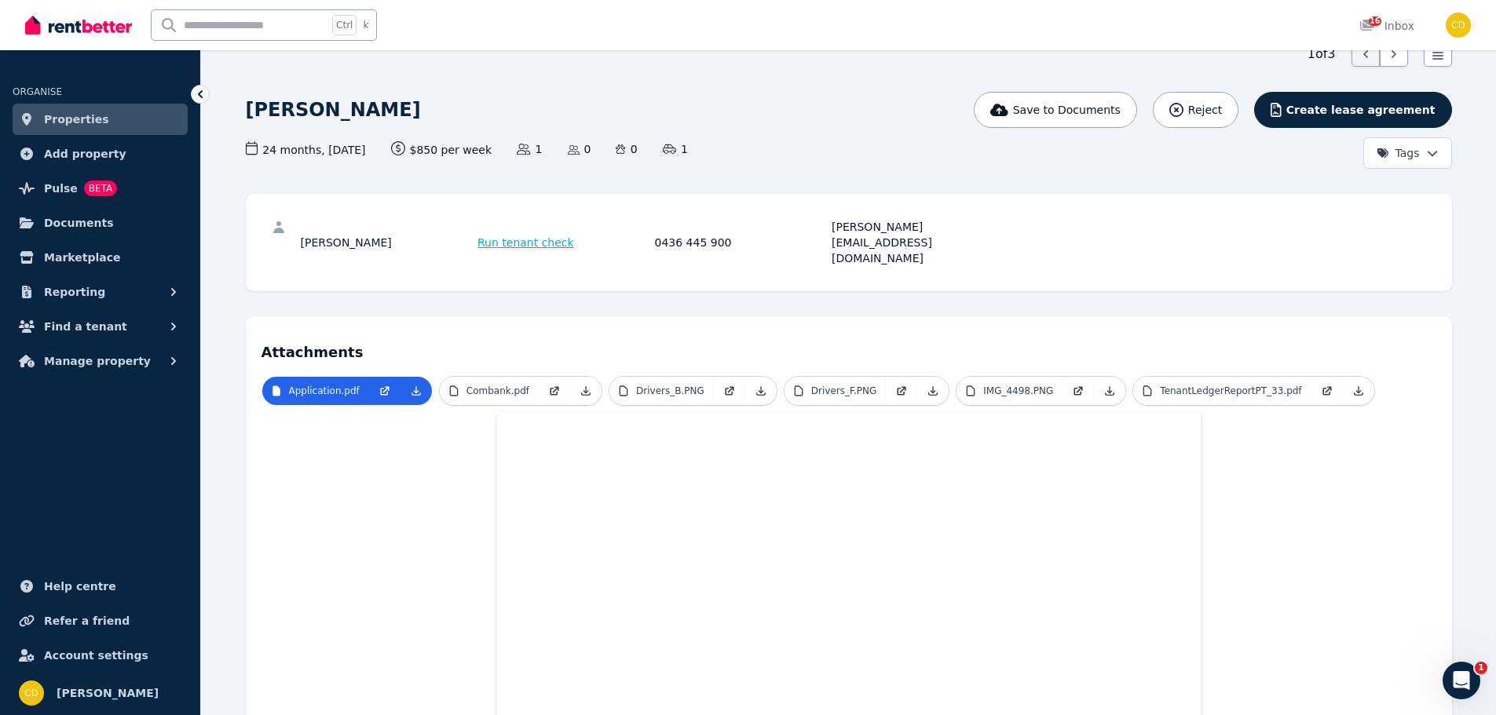
scroll to position [0, 0]
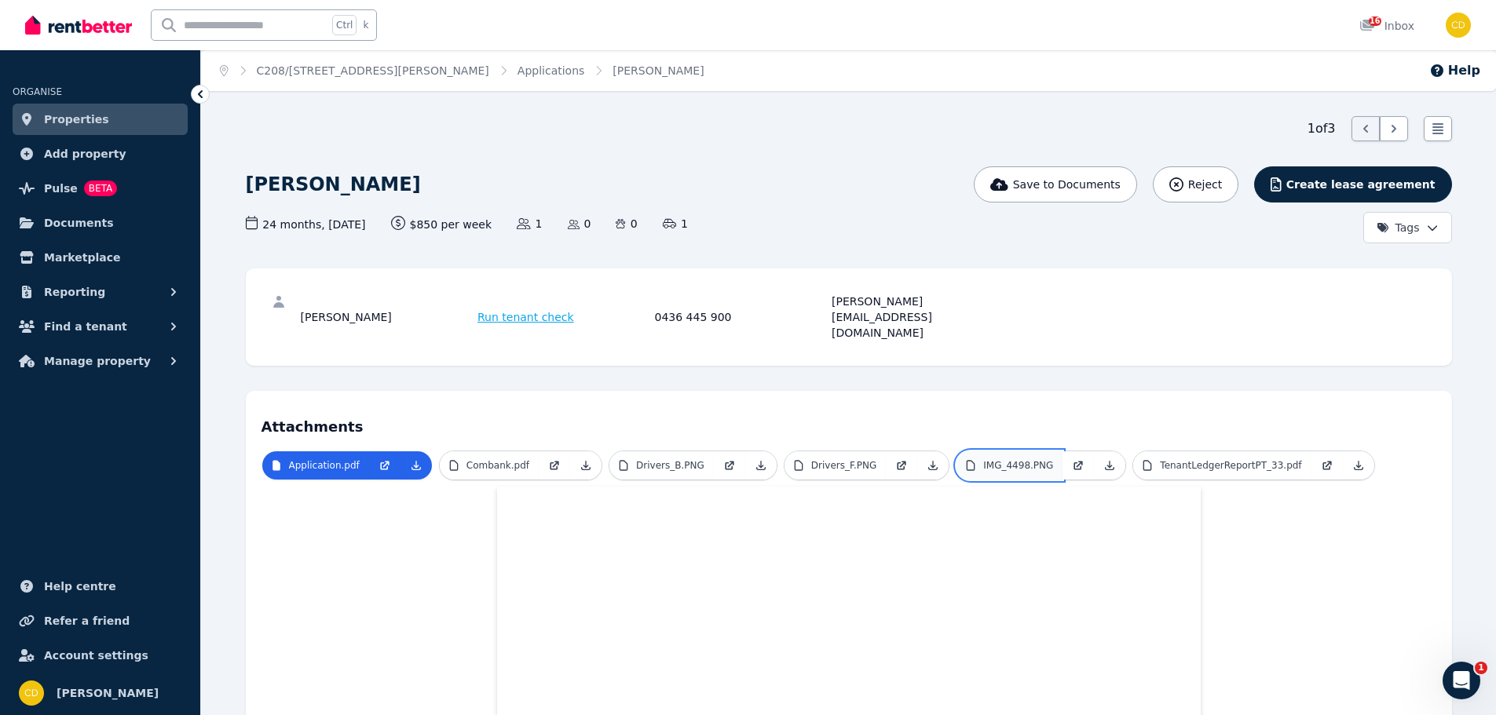
click at [989, 459] on p "IMG_4498.PNG" at bounding box center [1018, 465] width 70 height 13
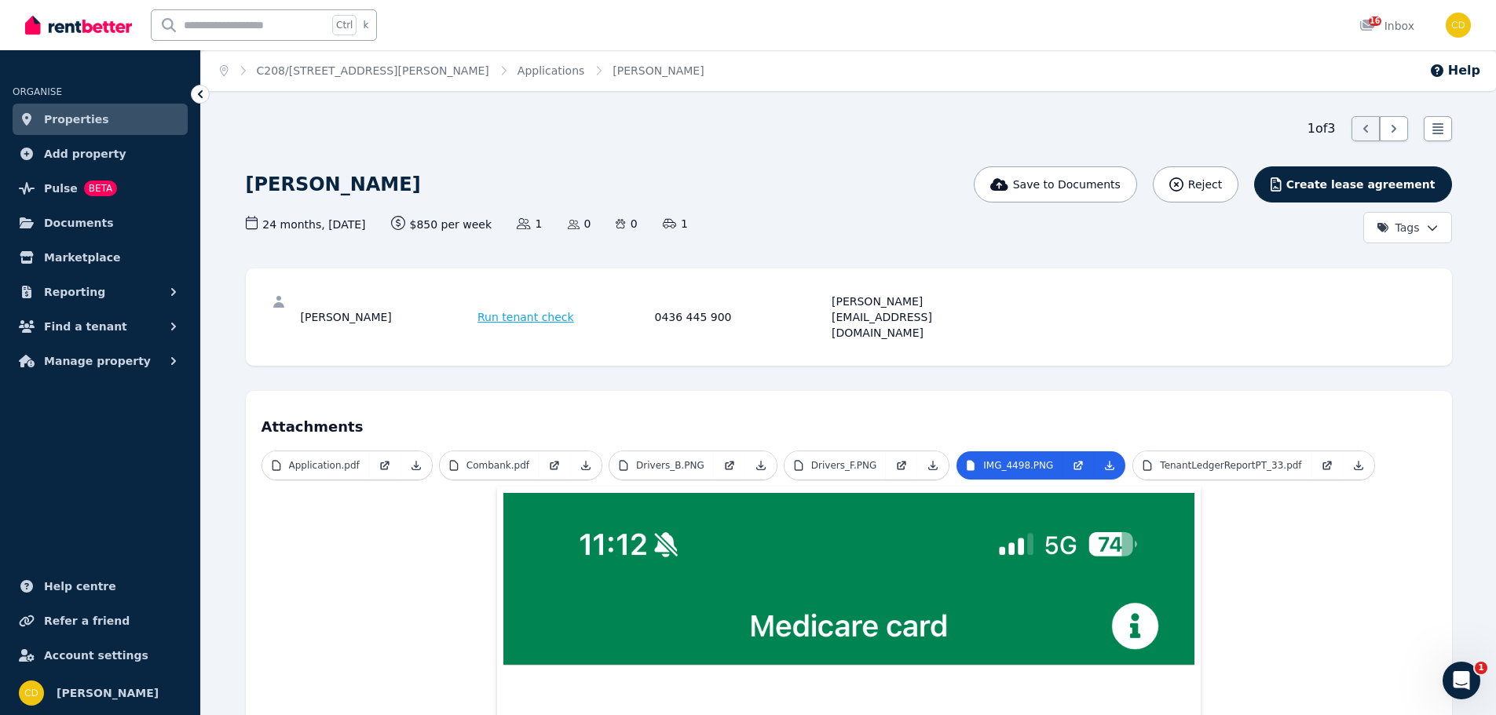
click at [104, 30] on img at bounding box center [78, 25] width 107 height 24
